Goal: Task Accomplishment & Management: Use online tool/utility

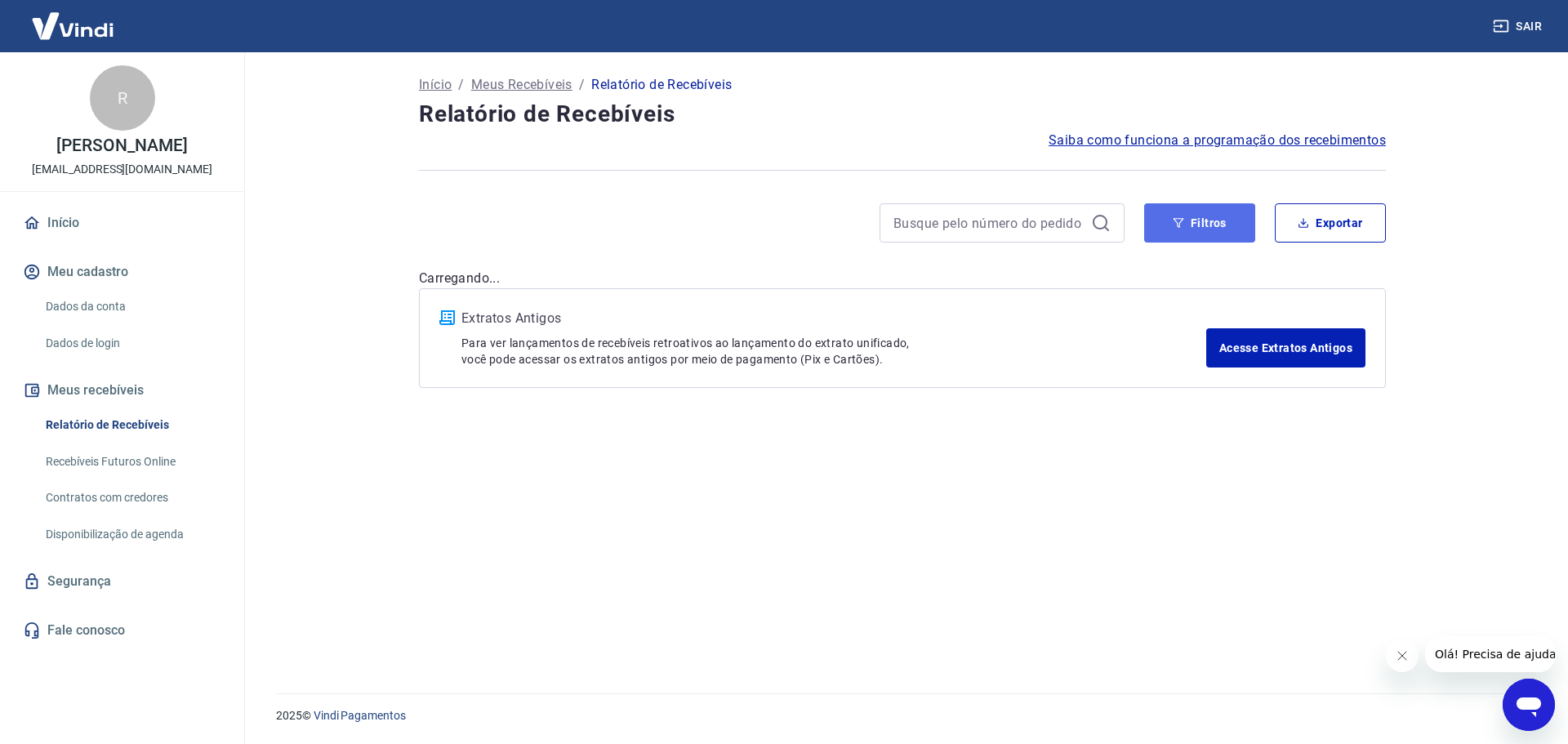
click at [1213, 220] on button "Filtros" at bounding box center [1200, 223] width 111 height 39
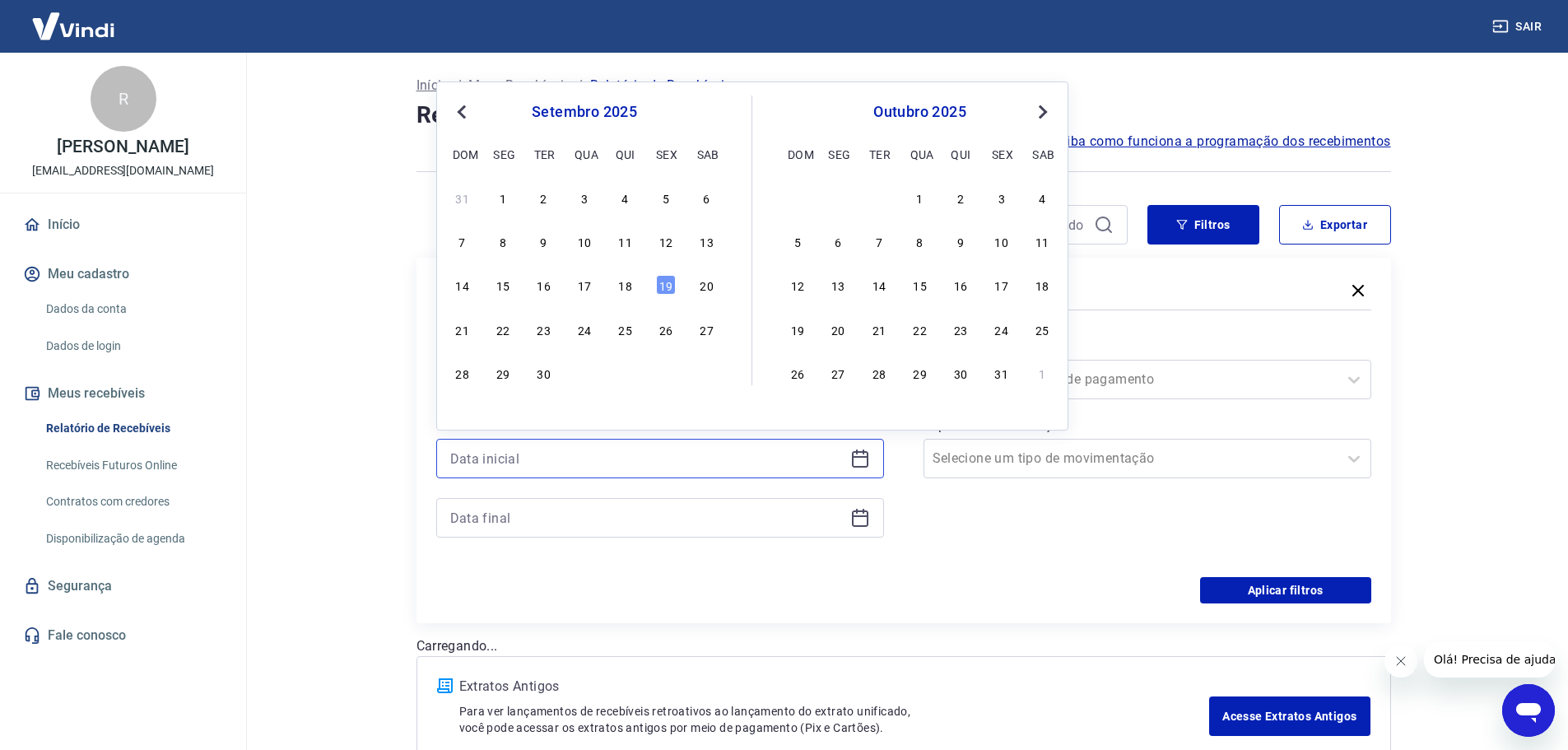
click at [609, 456] on input at bounding box center [646, 459] width 394 height 25
click at [629, 285] on div "18" at bounding box center [626, 285] width 19 height 19
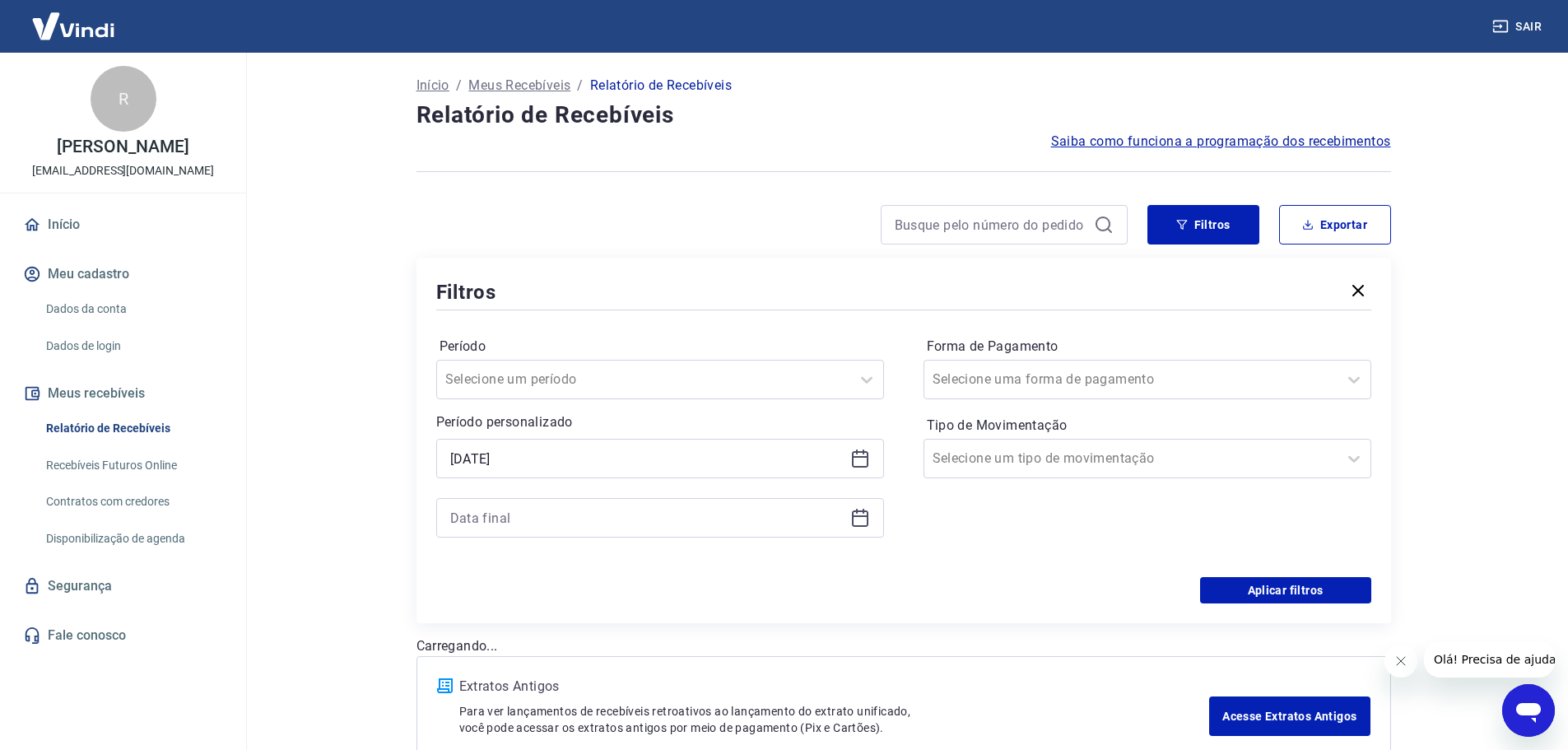
type input "18/09/2025"
click at [582, 511] on input at bounding box center [646, 518] width 394 height 25
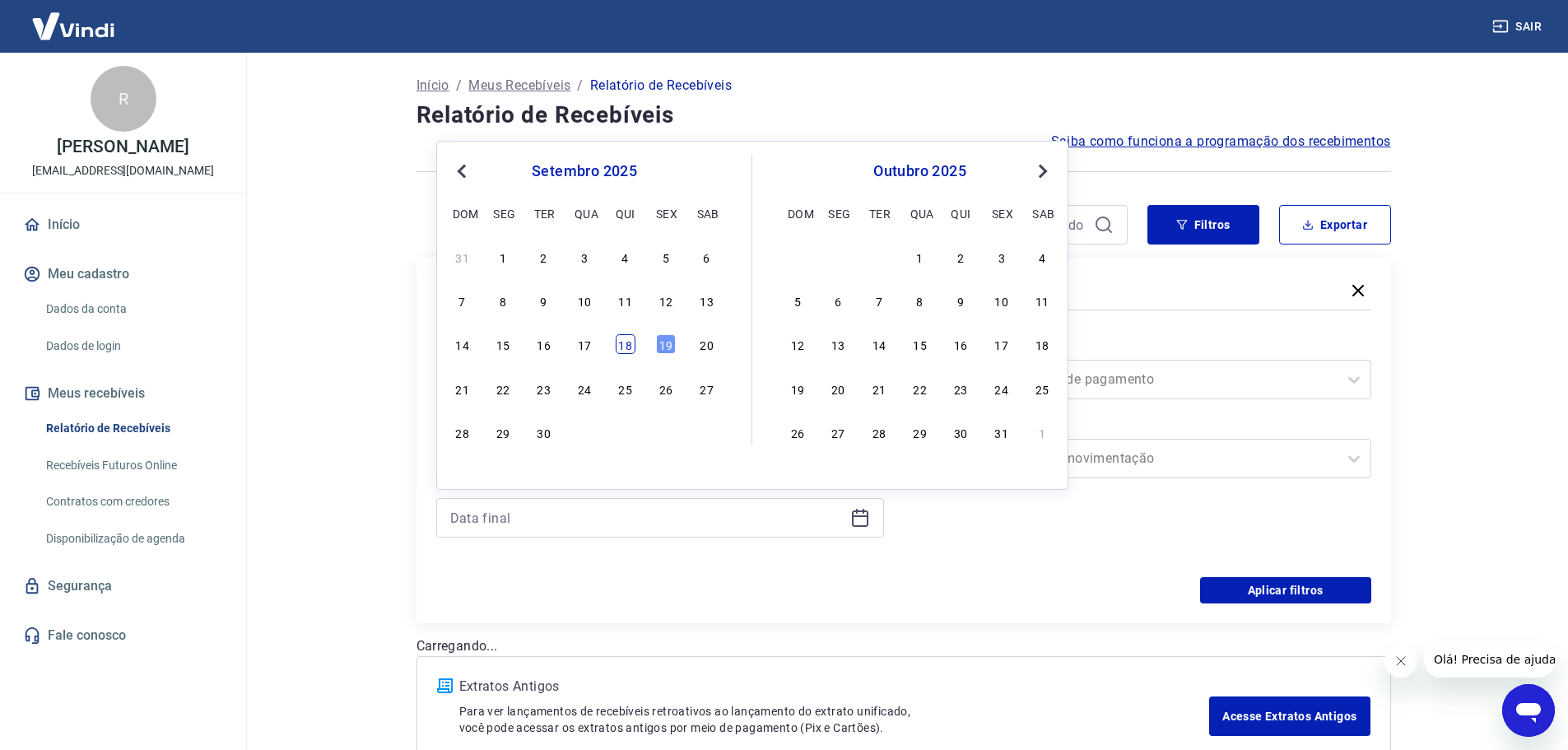
click at [623, 345] on div "18" at bounding box center [626, 344] width 19 height 19
type input "18/09/2025"
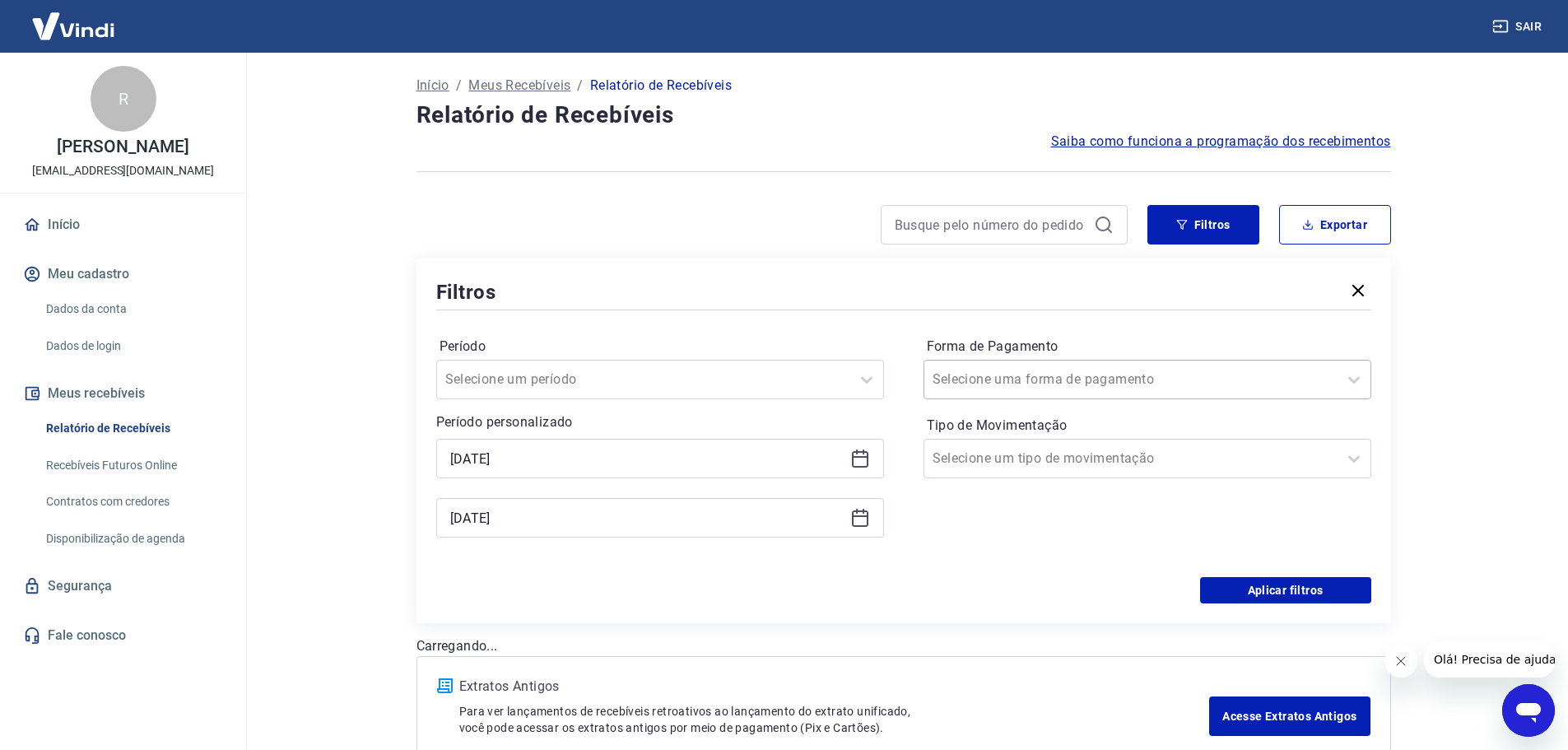
click at [1135, 379] on div at bounding box center [1131, 379] width 397 height 23
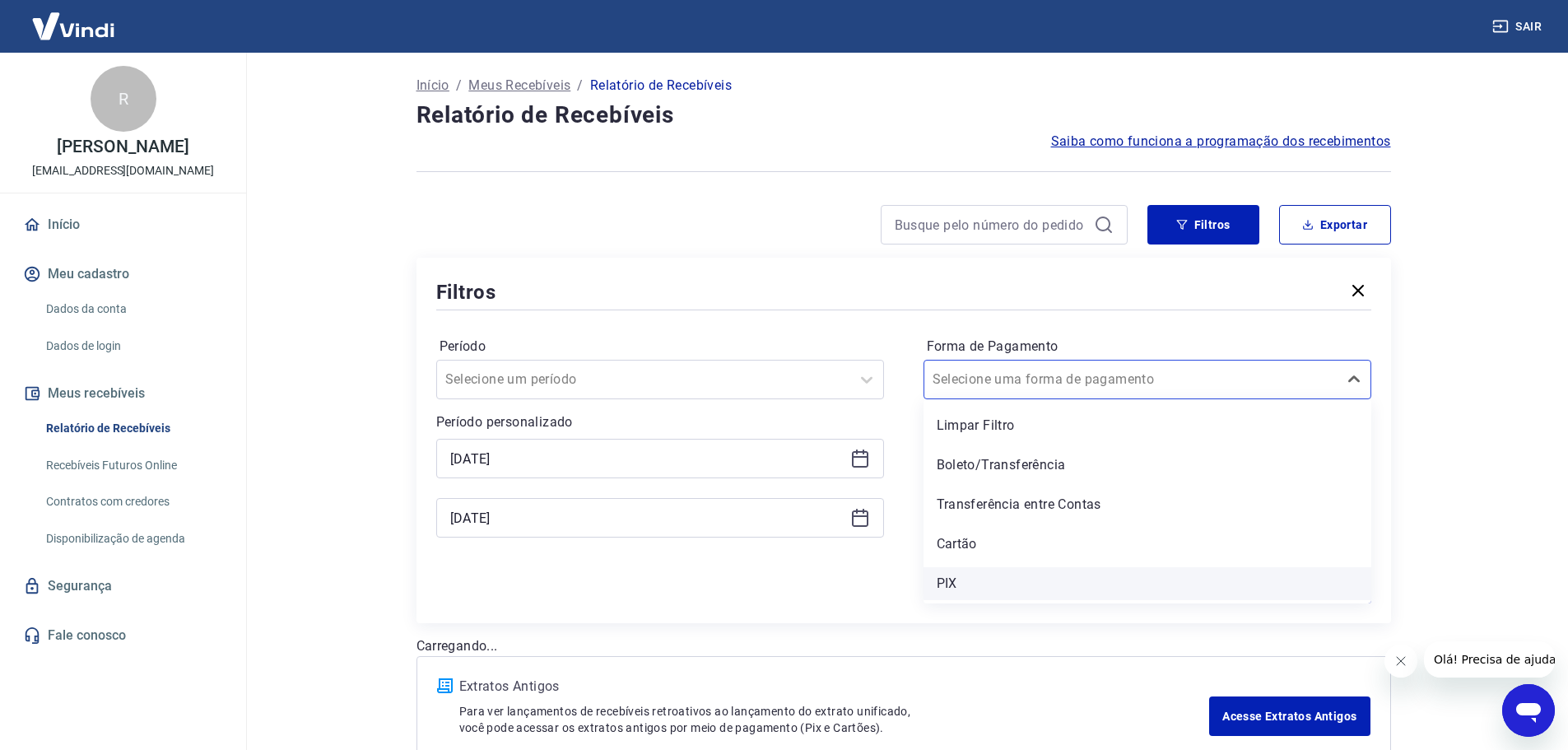
click at [978, 578] on div "PIX" at bounding box center [1147, 584] width 448 height 33
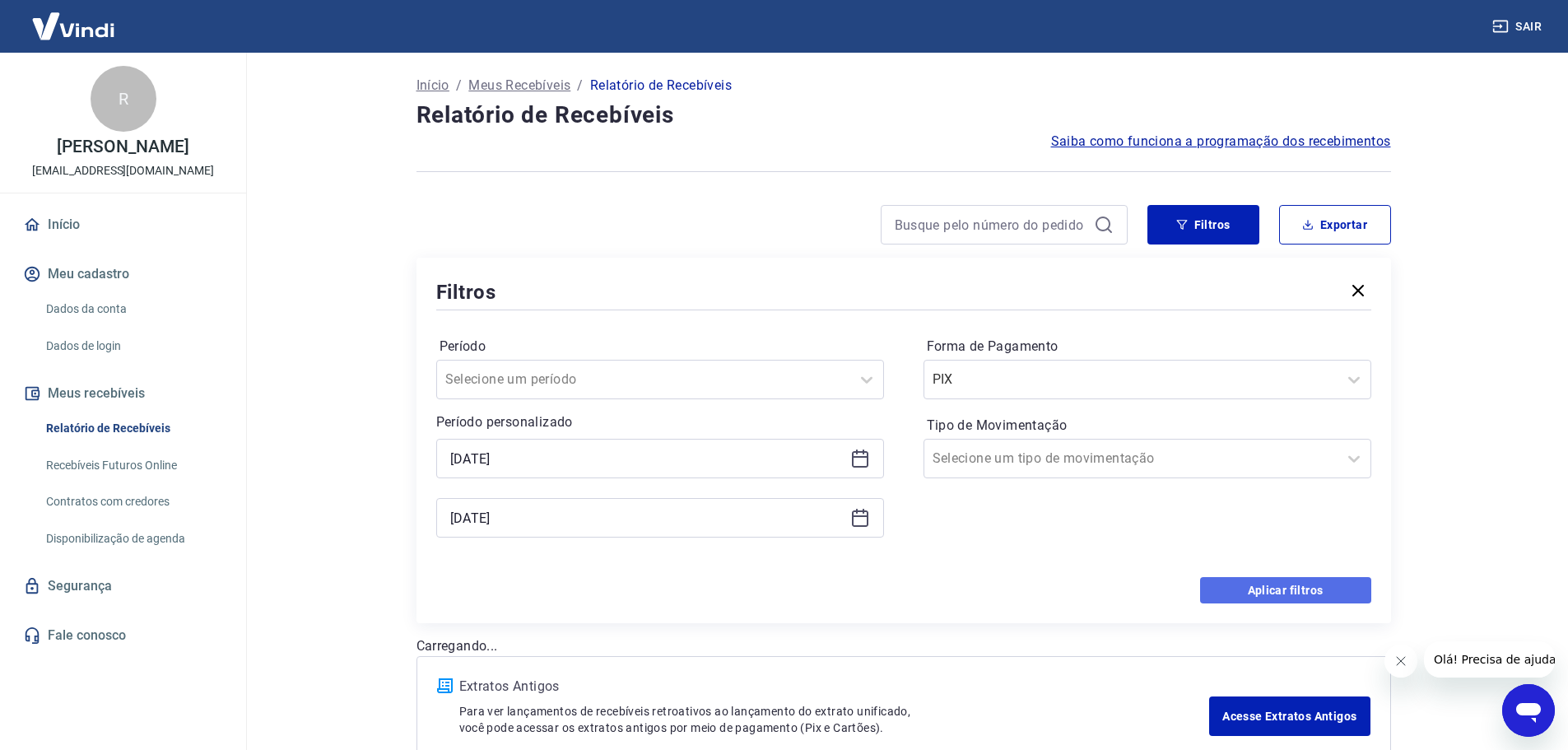
click at [1259, 583] on button "Aplicar filtros" at bounding box center [1286, 590] width 171 height 26
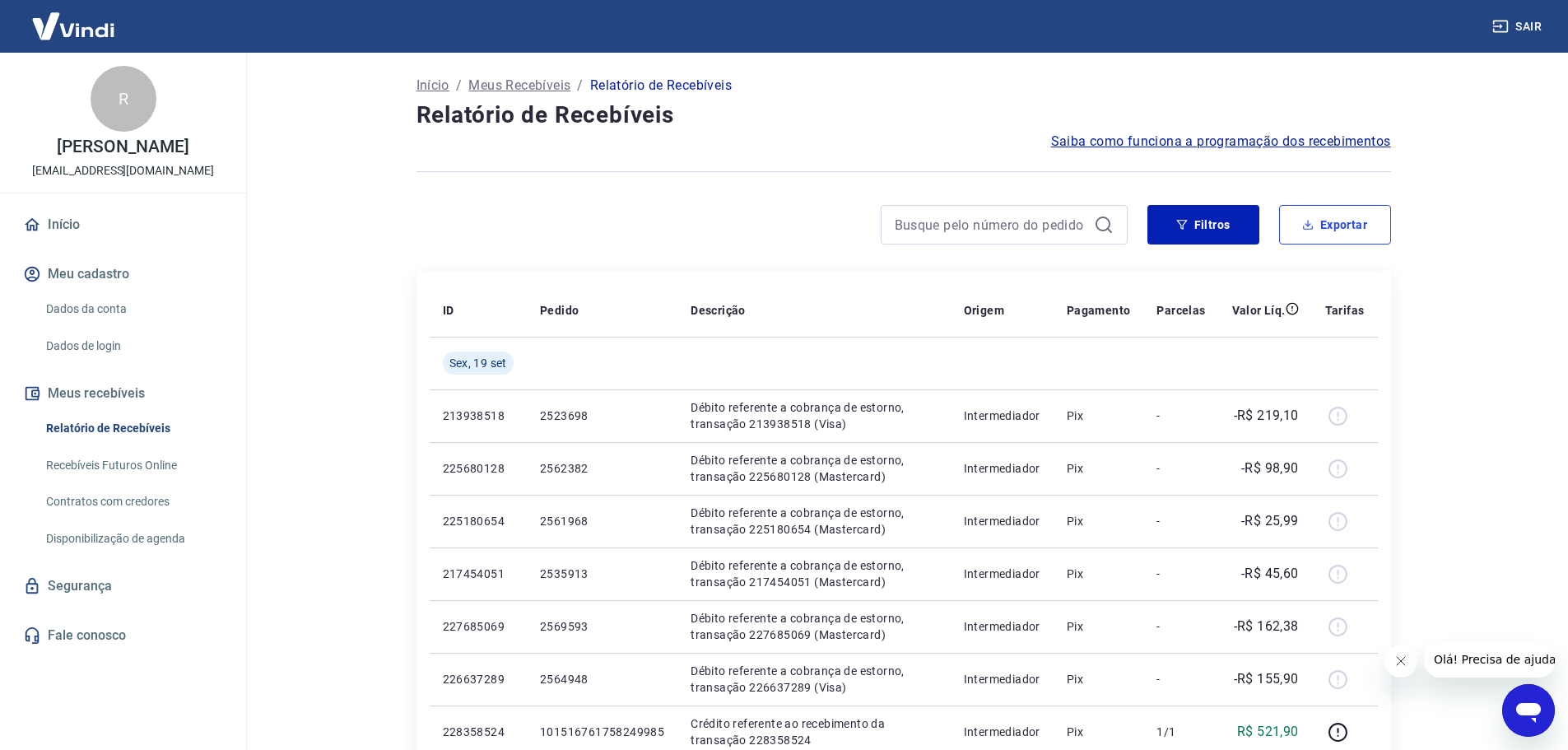
click at [1312, 229] on icon "button" at bounding box center [1308, 225] width 12 height 12
type input "18/09/2025"
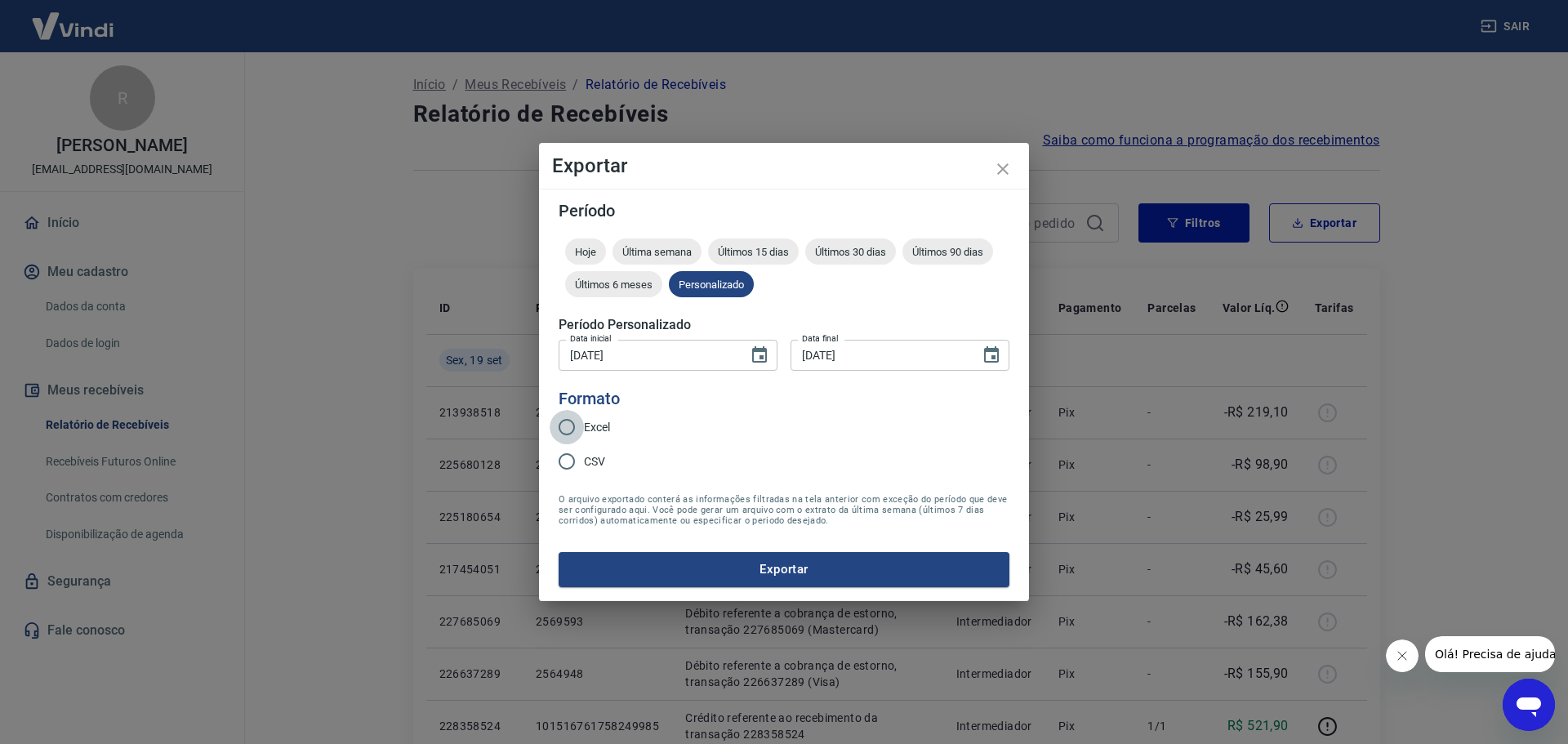
click at [571, 421] on input "Excel" at bounding box center [567, 427] width 35 height 35
radio input "true"
click at [770, 566] on button "Exportar" at bounding box center [784, 569] width 451 height 35
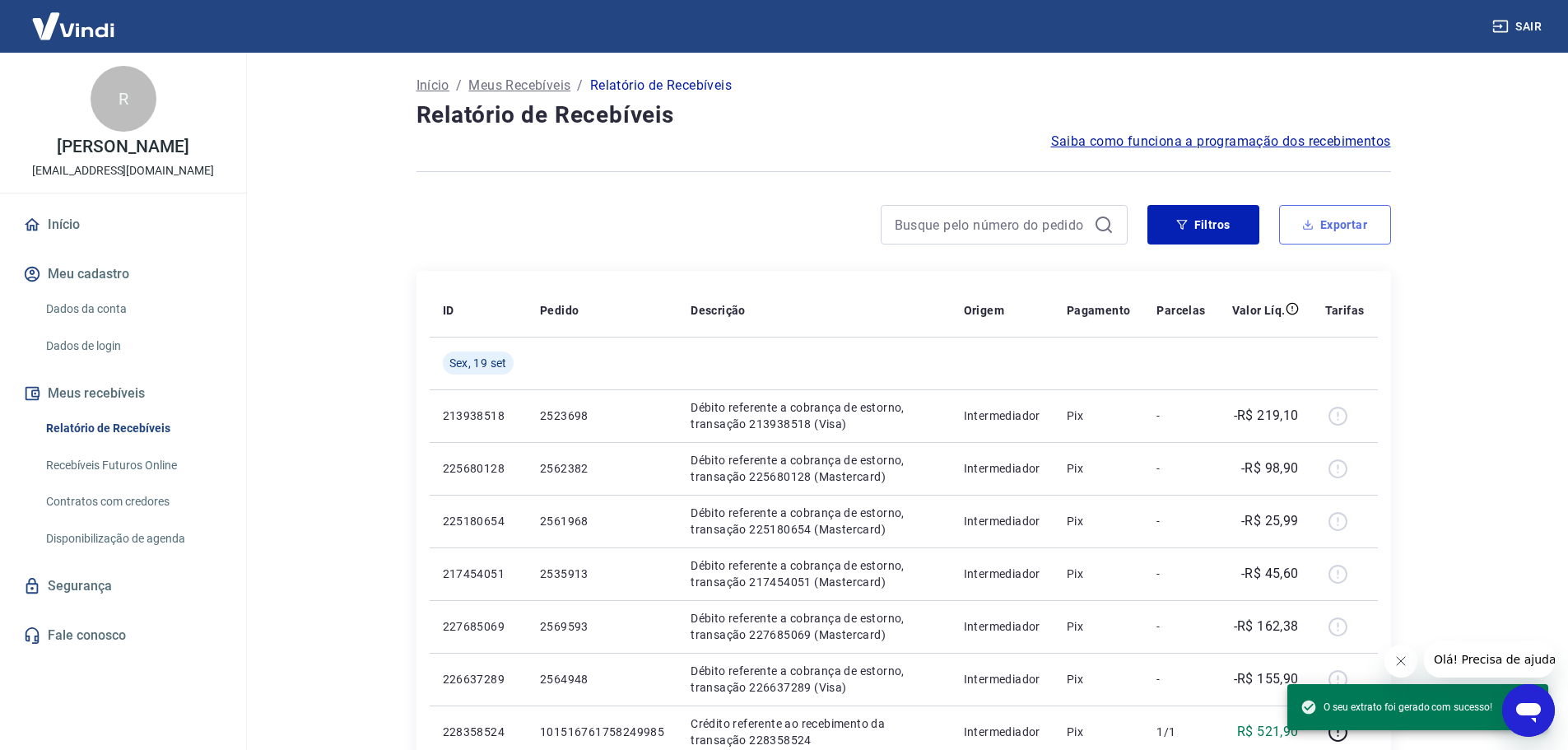
click at [1334, 225] on button "Exportar" at bounding box center [1335, 225] width 112 height 40
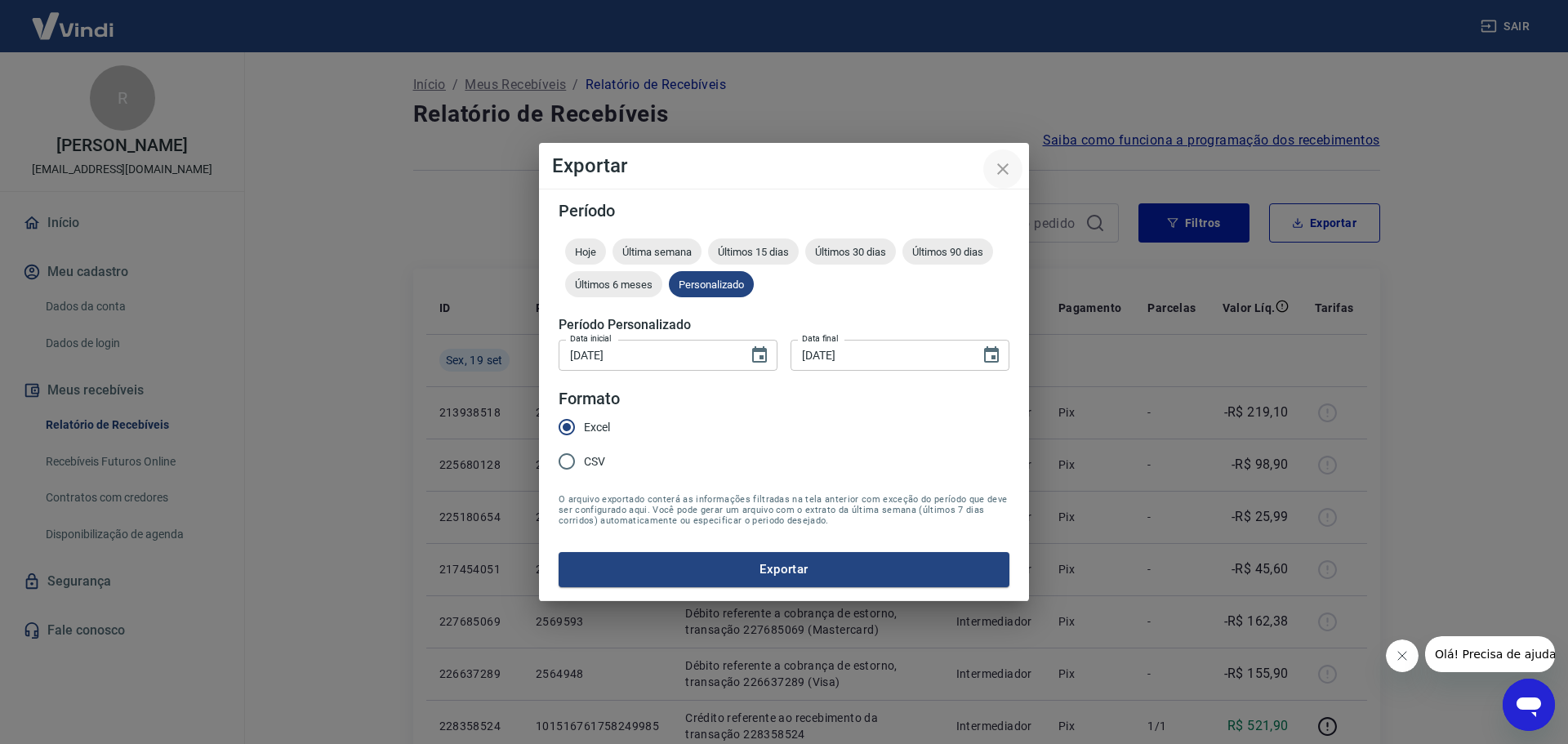
click at [999, 176] on icon "close" at bounding box center [1003, 169] width 19 height 19
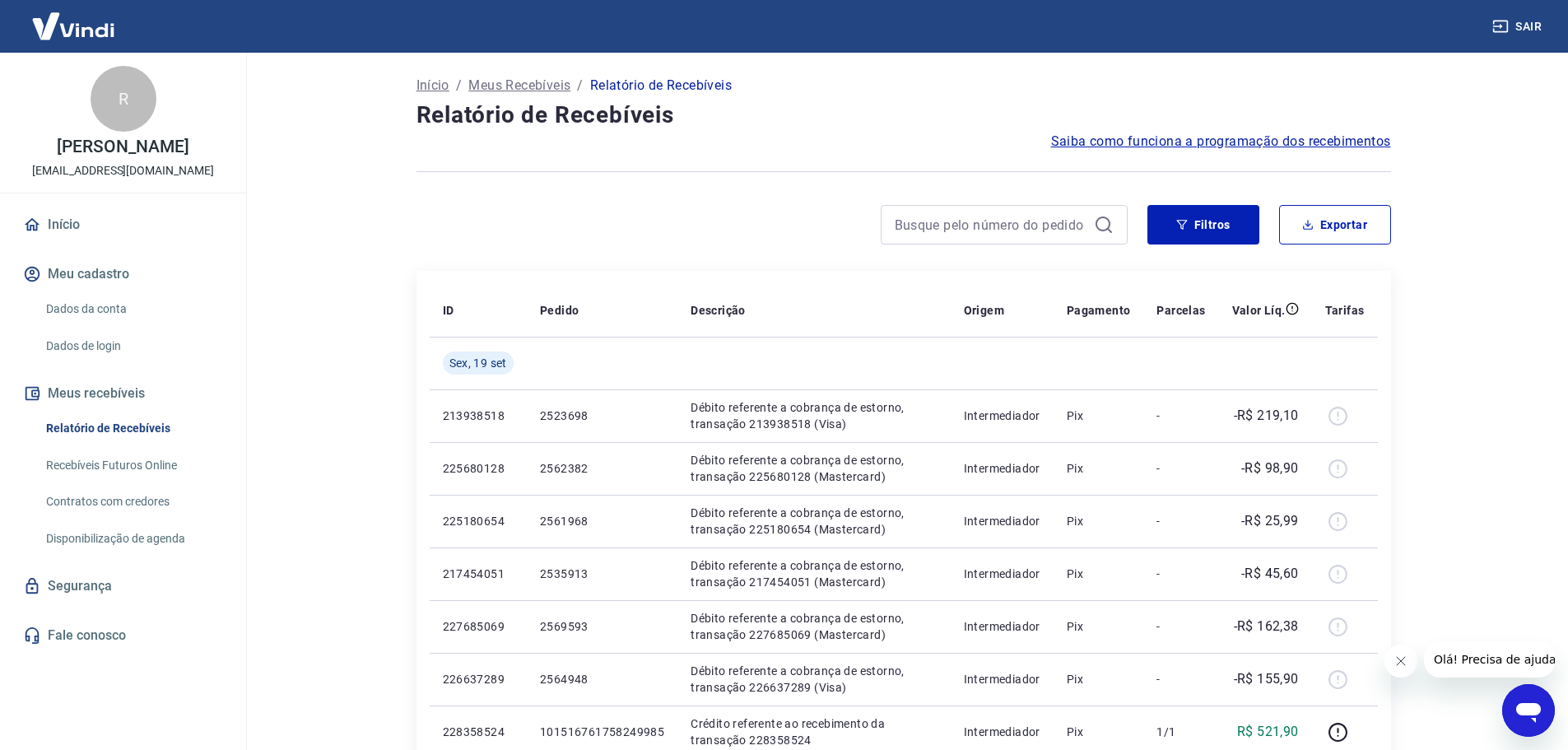
click at [1262, 224] on div "Filtros Exportar" at bounding box center [1269, 225] width 244 height 40
click at [1230, 225] on button "Filtros" at bounding box center [1203, 225] width 112 height 40
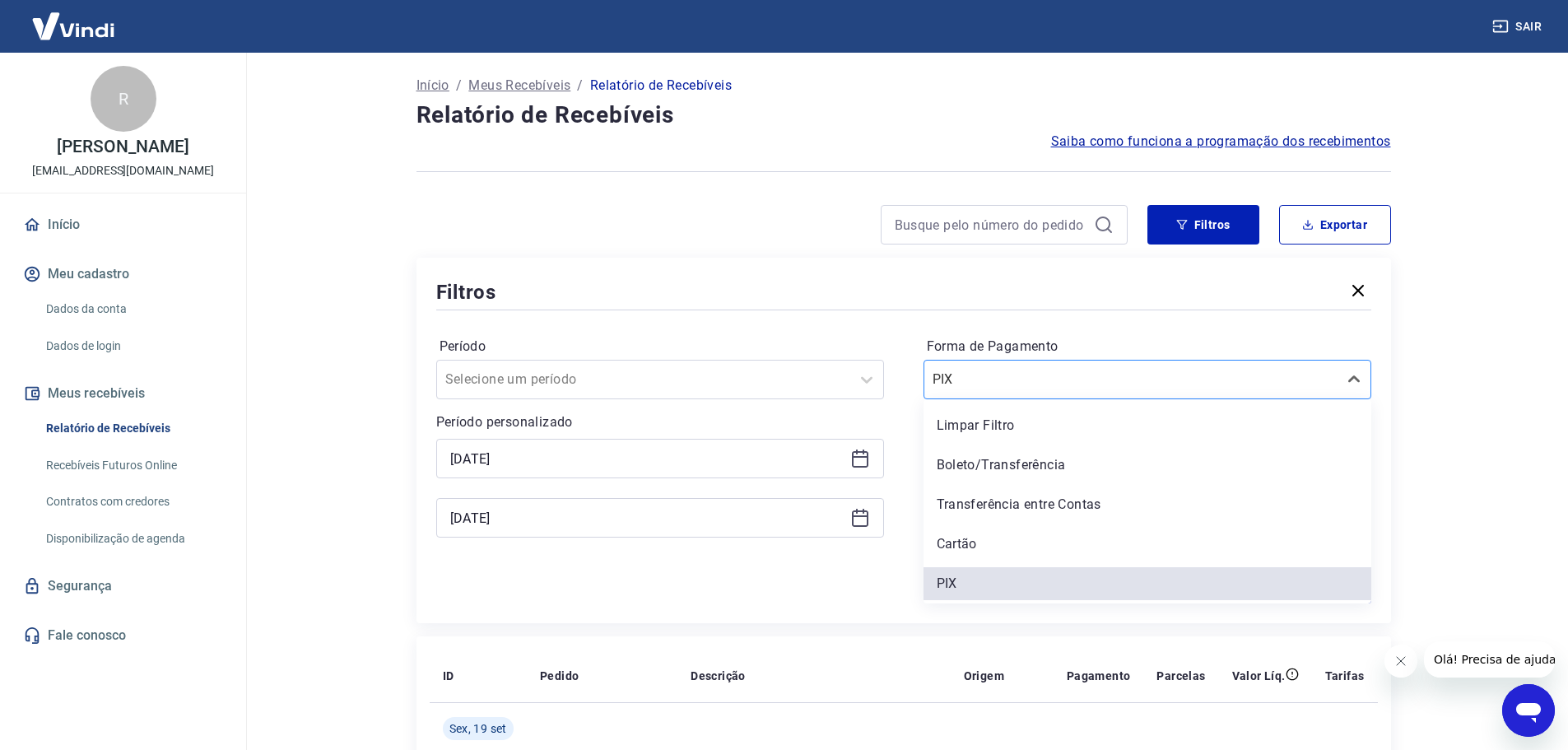
click at [982, 385] on input "Forma de Pagamento" at bounding box center [1016, 379] width 166 height 19
click at [970, 539] on div "Cartão" at bounding box center [1147, 544] width 448 height 33
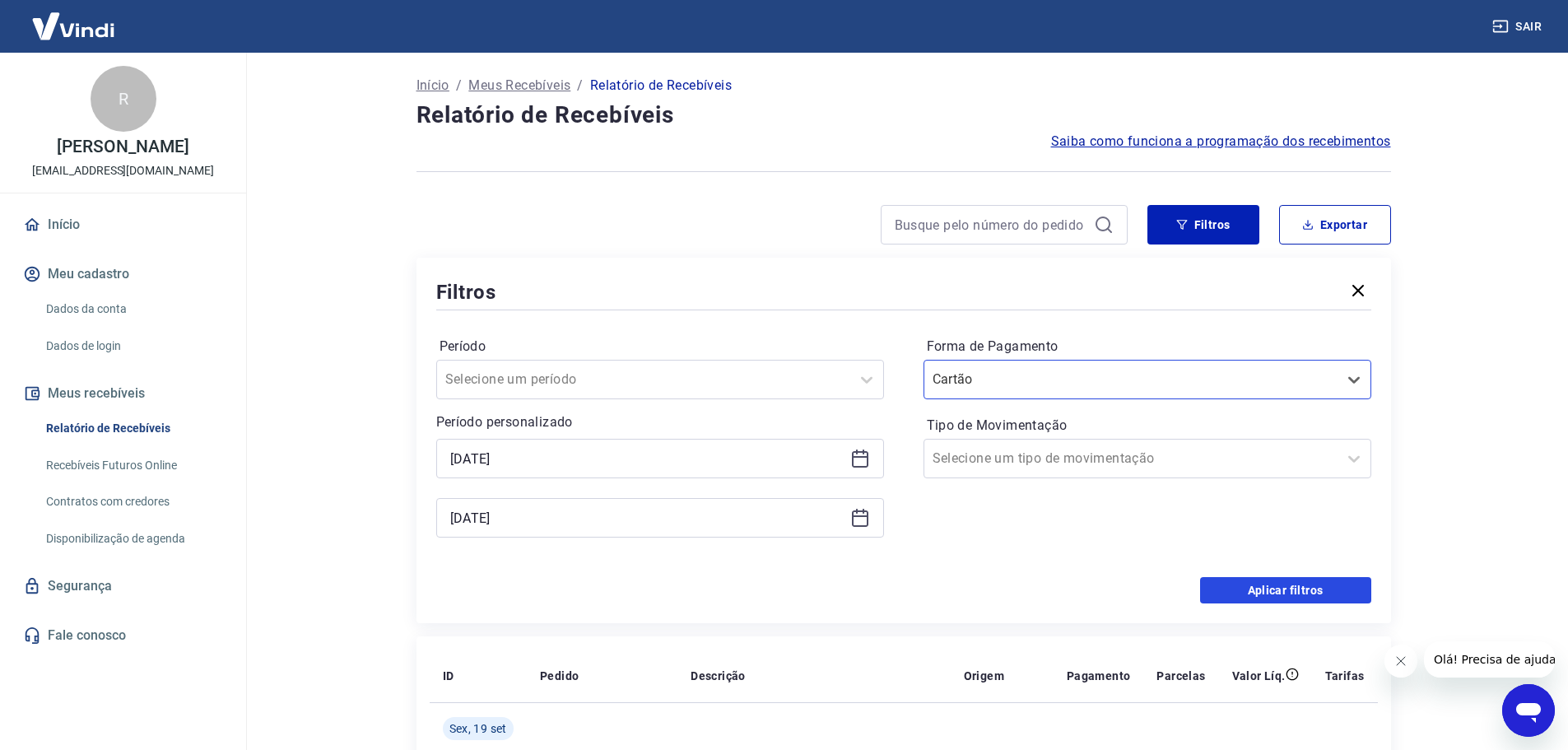
click at [1295, 589] on button "Aplicar filtros" at bounding box center [1286, 590] width 171 height 26
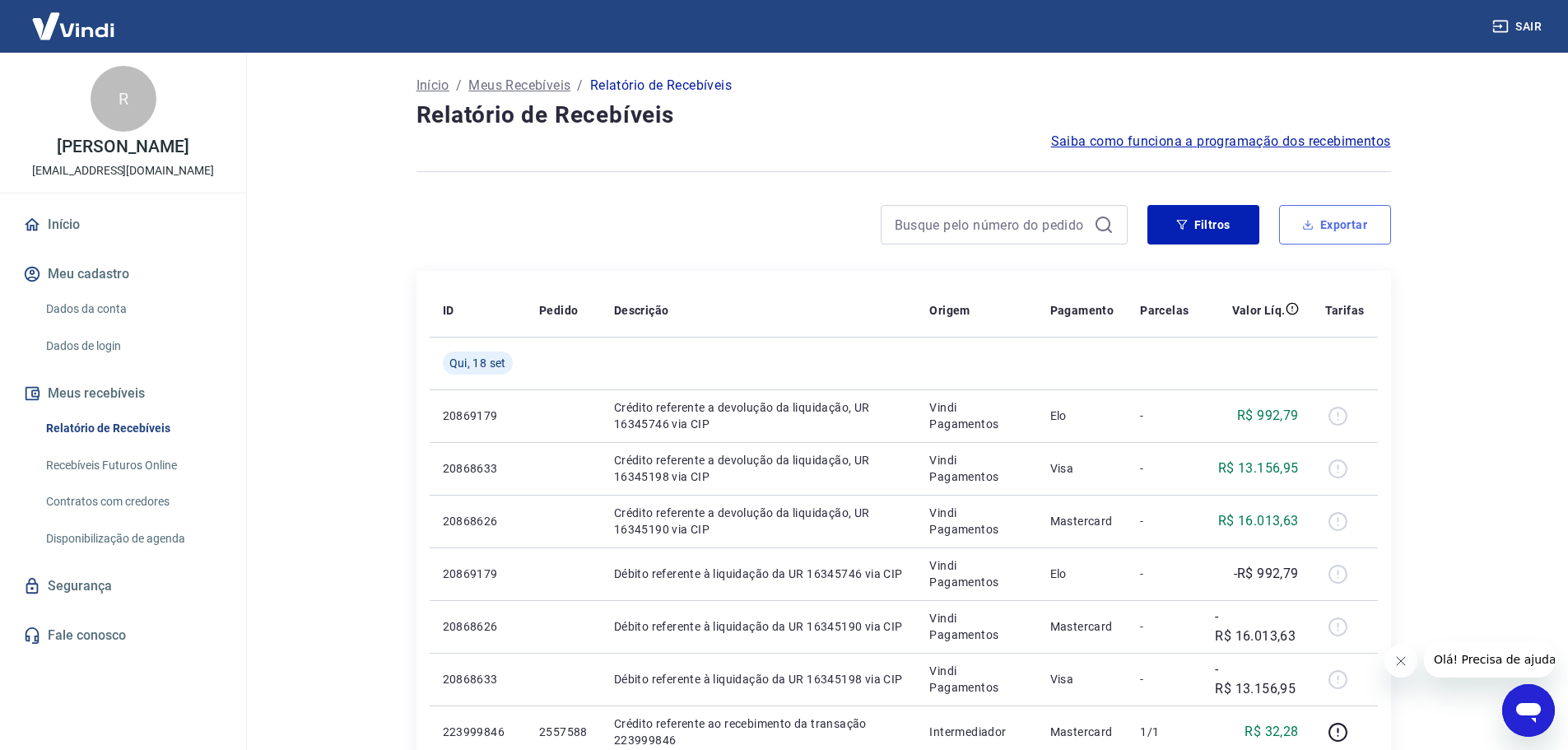
click at [1349, 225] on button "Exportar" at bounding box center [1335, 225] width 112 height 40
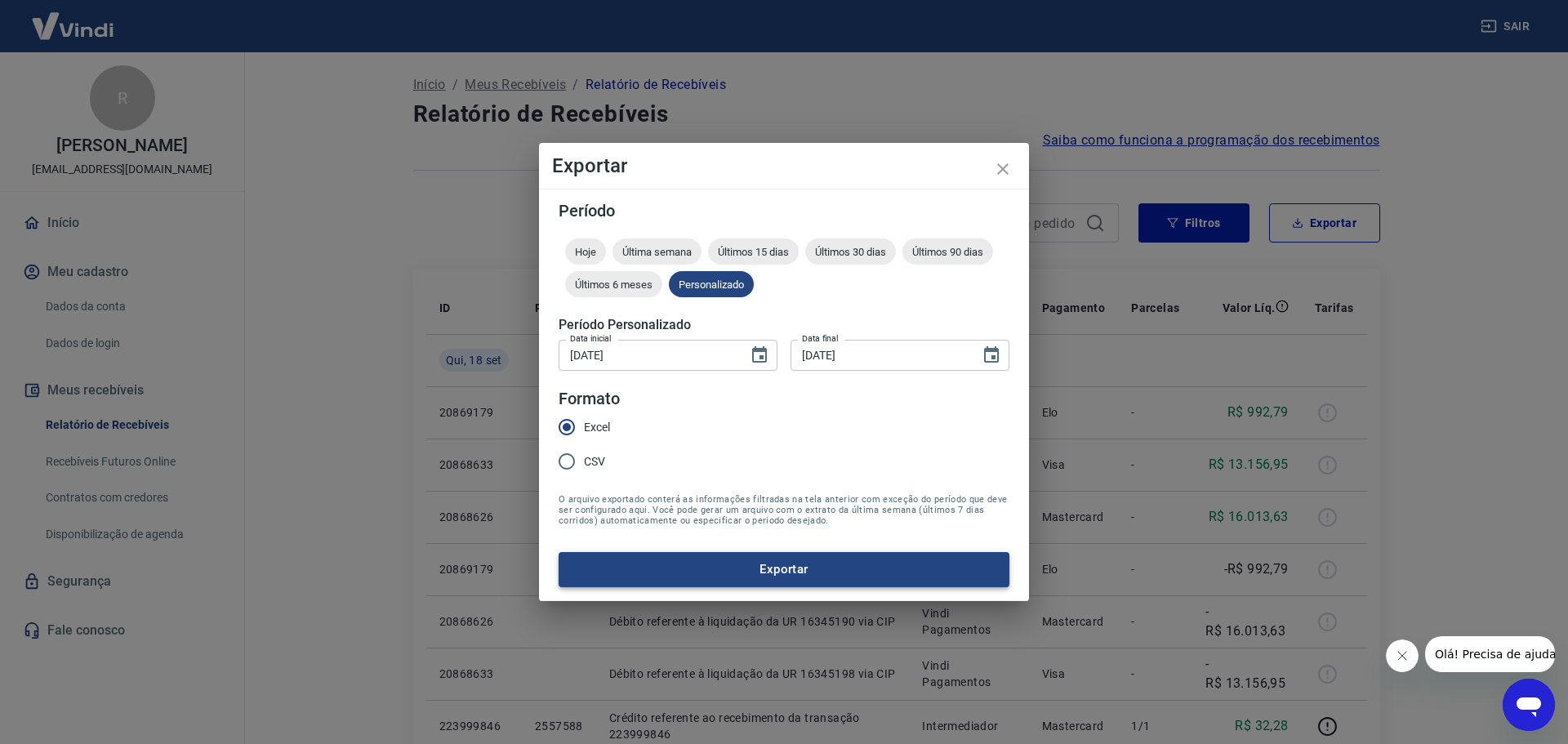
click at [785, 563] on button "Exportar" at bounding box center [784, 569] width 451 height 35
